Goal: Information Seeking & Learning: Learn about a topic

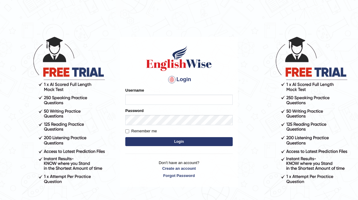
type input "Renu363"
click at [152, 146] on form "Please fix the following errors: Username Renu363 Password Remember me Login" at bounding box center [179, 117] width 108 height 60
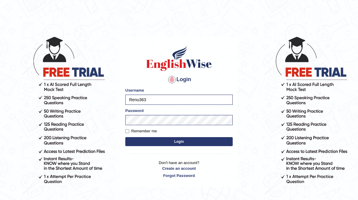
click at [151, 141] on button "Login" at bounding box center [179, 141] width 108 height 9
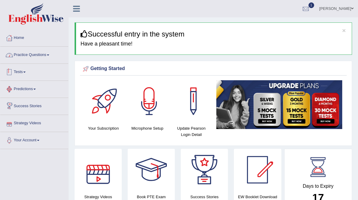
click at [42, 52] on link "Practice Questions" at bounding box center [34, 54] width 68 height 15
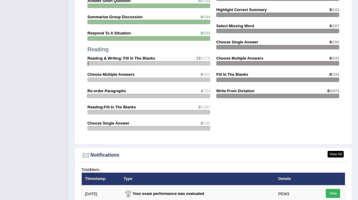
scroll to position [733, 0]
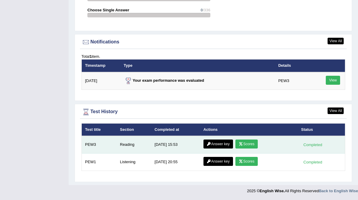
click at [242, 144] on icon at bounding box center [241, 144] width 4 height 4
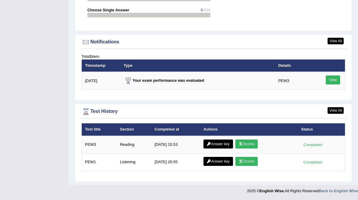
scroll to position [694, 0]
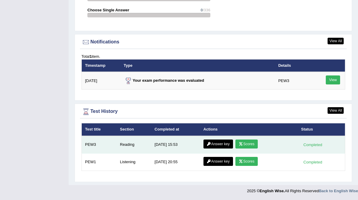
click at [212, 146] on link "Answer key" at bounding box center [219, 143] width 30 height 9
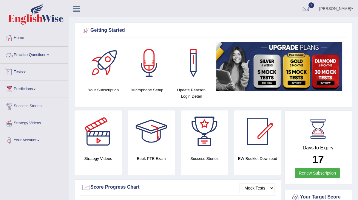
click at [48, 55] on link "Practice Questions" at bounding box center [34, 54] width 68 height 15
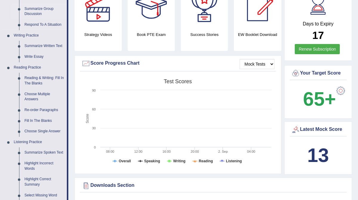
scroll to position [142, 0]
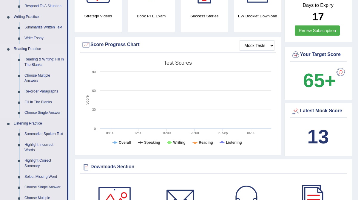
click at [40, 64] on link "Reading & Writing: Fill In The Blanks" at bounding box center [44, 62] width 45 height 16
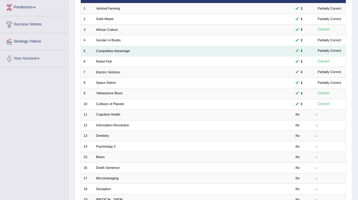
scroll to position [85, 0]
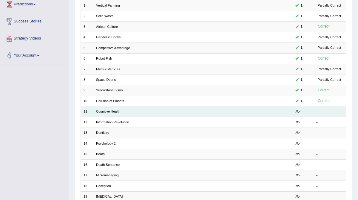
click at [113, 109] on link "Cognitive Health" at bounding box center [108, 111] width 24 height 4
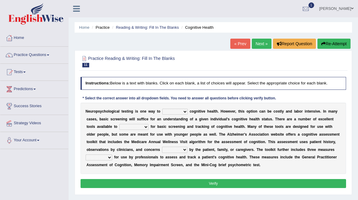
click at [177, 111] on select "obsess assess possess access" at bounding box center [175, 111] width 25 height 6
select select "assess"
click at [163, 108] on select "obsess assess possess access" at bounding box center [175, 111] width 25 height 6
click at [134, 126] on select "stationers practitioners petitioners questioners" at bounding box center [133, 127] width 29 height 6
click at [136, 128] on select "stationers practitioners petitioners questioners" at bounding box center [133, 127] width 29 height 6
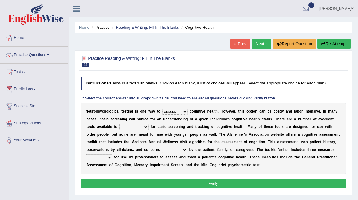
select select "practitioners"
click at [119, 124] on select "stationers practitioners petitioners questioners" at bounding box center [133, 127] width 29 height 6
click at [174, 150] on select "raised rising arising praised" at bounding box center [174, 149] width 25 height 6
select select "raised"
click at [162, 146] on select "raised rising arising praised" at bounding box center [174, 149] width 25 height 6
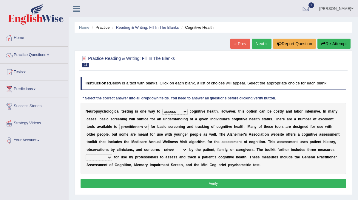
click at [175, 150] on select "raised rising arising praised" at bounding box center [174, 149] width 25 height 6
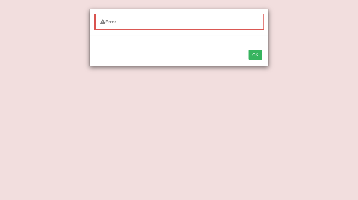
click at [258, 56] on button "OK" at bounding box center [256, 55] width 14 height 10
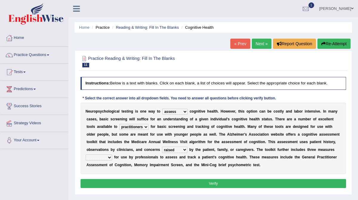
click at [105, 157] on select "validated intimidated dilapidated antedated" at bounding box center [99, 157] width 27 height 6
select select "validated"
click at [86, 154] on select "validated intimidated dilapidated antedated" at bounding box center [99, 157] width 27 height 6
click at [152, 183] on button "Verify" at bounding box center [214, 183] width 266 height 9
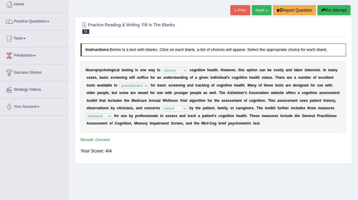
scroll to position [34, 0]
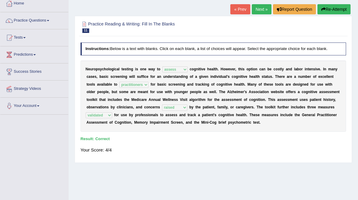
click at [256, 14] on link "Next »" at bounding box center [262, 9] width 20 height 10
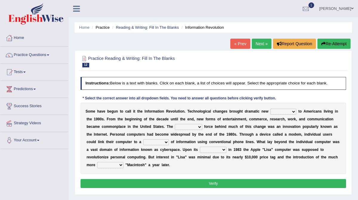
click at [276, 112] on select "challenges puzzles options confusion" at bounding box center [284, 111] width 26 height 6
select select "challenges"
click at [271, 108] on select "challenges puzzles options confusion" at bounding box center [284, 111] width 26 height 6
click at [191, 129] on select "unremitting uninspiring driving insinuating" at bounding box center [188, 127] width 27 height 6
select select "driving"
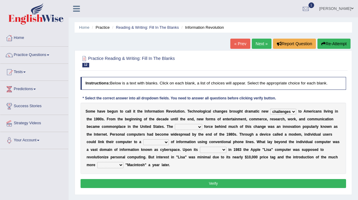
click at [175, 124] on select "unremitting uninspiring driving insinuating" at bounding box center [188, 127] width 27 height 6
click at [162, 141] on select "magnitude bulk wealth volume" at bounding box center [156, 142] width 26 height 6
select select "volume"
click at [143, 139] on select "magnitude bulk wealth volume" at bounding box center [156, 142] width 26 height 6
click at [208, 153] on div "S o m e h a v e b e g u n t o c a l l i t t h e I n f o r m a t i o n R e v o l…" at bounding box center [214, 137] width 266 height 71
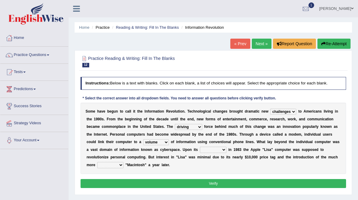
click at [209, 152] on select "relief release publication emission" at bounding box center [213, 149] width 27 height 6
select select "release"
click at [200, 146] on select "relief release publication emission" at bounding box center [213, 149] width 27 height 6
click at [121, 165] on select "convenient affordable advanced formidable" at bounding box center [110, 165] width 26 height 6
select select "affordable"
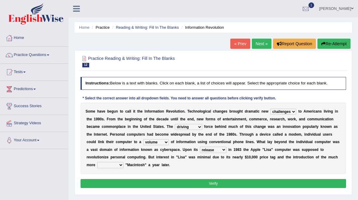
click at [97, 162] on select "convenient affordable advanced formidable" at bounding box center [110, 165] width 26 height 6
click at [137, 181] on button "Verify" at bounding box center [214, 183] width 266 height 9
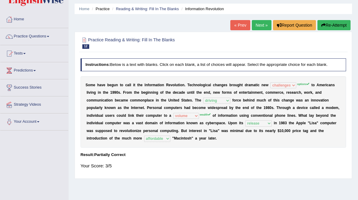
scroll to position [19, 0]
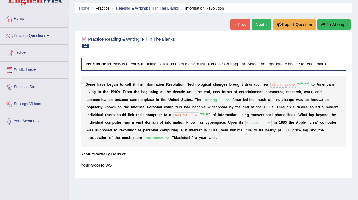
click at [259, 24] on link "Next »" at bounding box center [262, 24] width 20 height 10
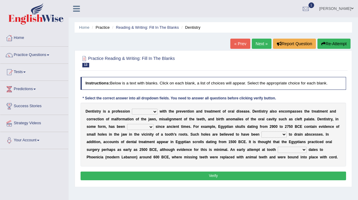
click at [146, 111] on select "agreed dealt concerned taken" at bounding box center [145, 111] width 26 height 6
